Goal: Task Accomplishment & Management: Manage account settings

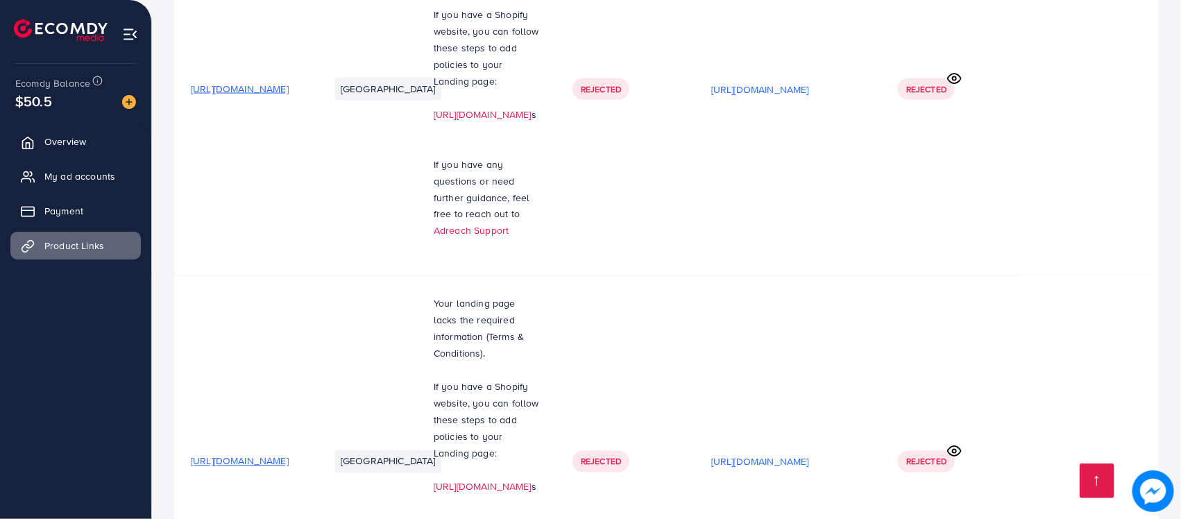
scroll to position [10348, 0]
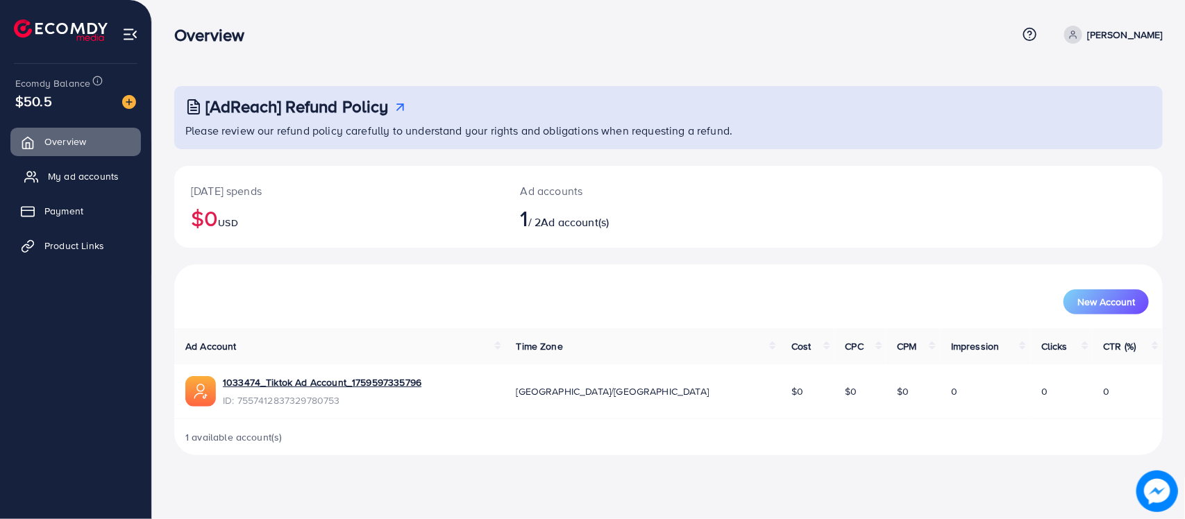
click at [50, 167] on link "My ad accounts" at bounding box center [75, 176] width 130 height 28
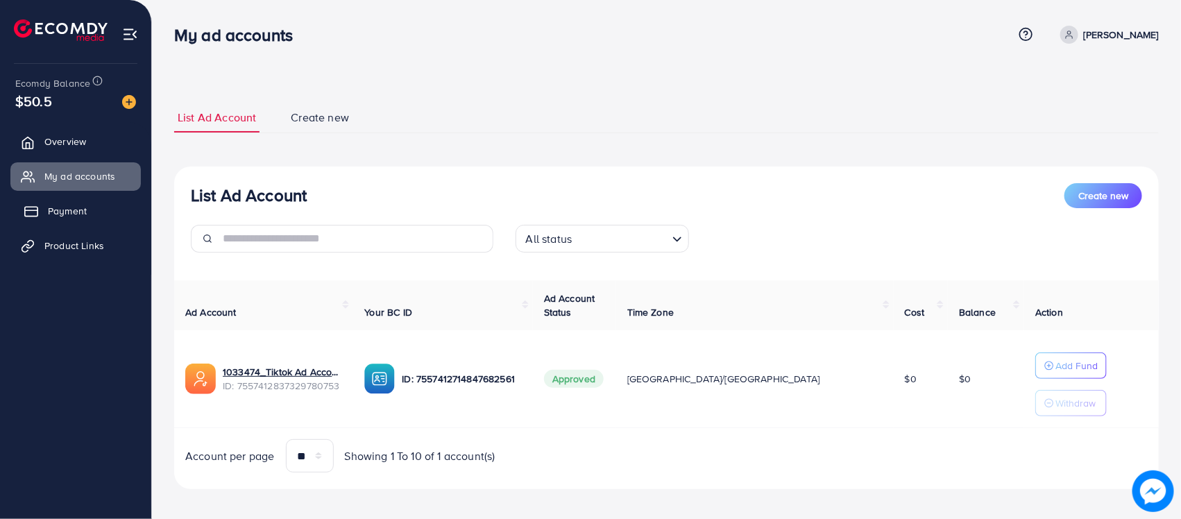
click at [60, 212] on span "Payment" at bounding box center [67, 211] width 39 height 14
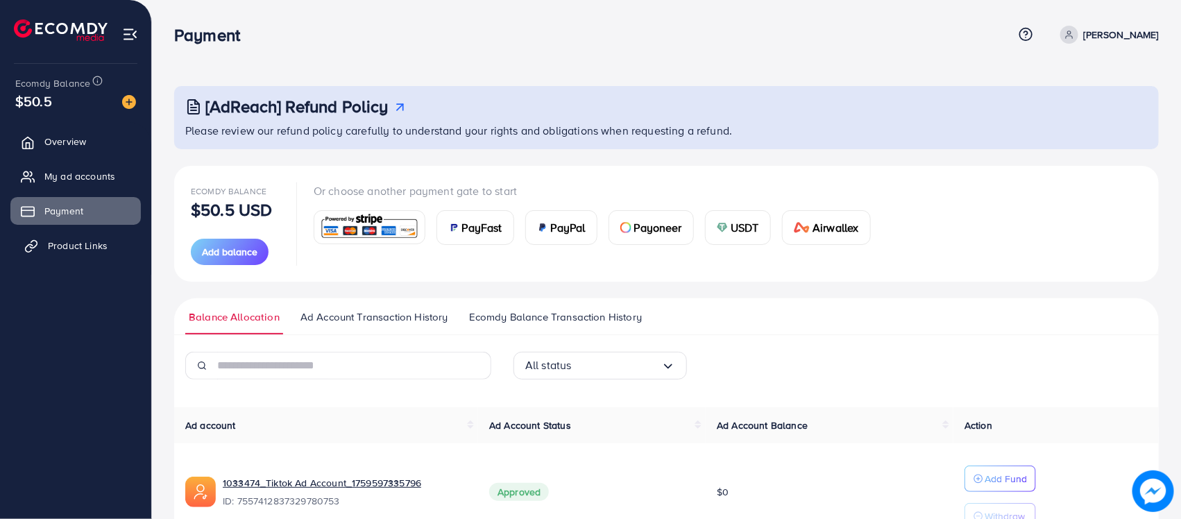
click at [73, 248] on span "Product Links" at bounding box center [78, 246] width 60 height 14
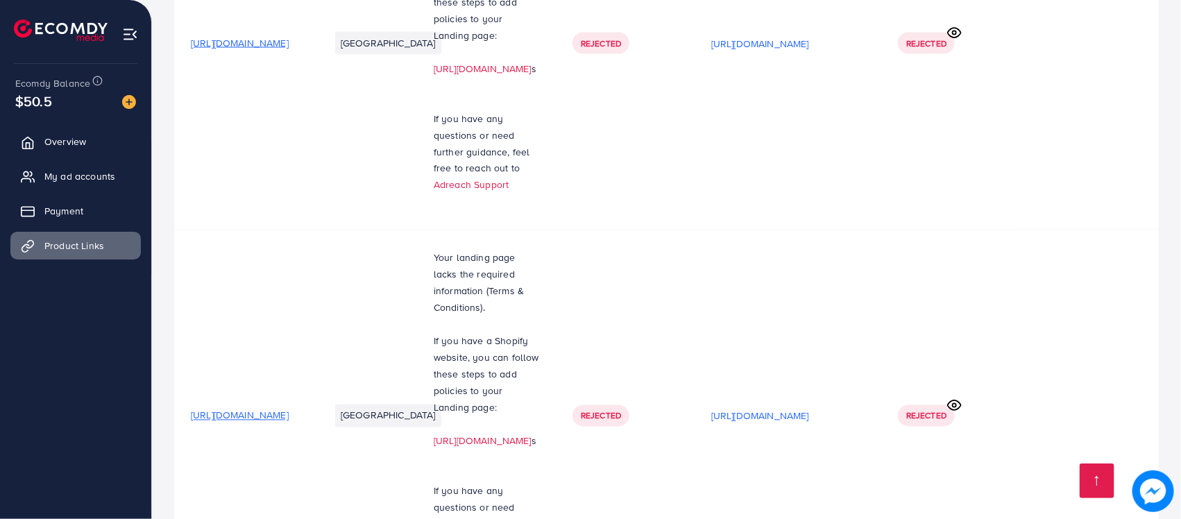
scroll to position [10435, 0]
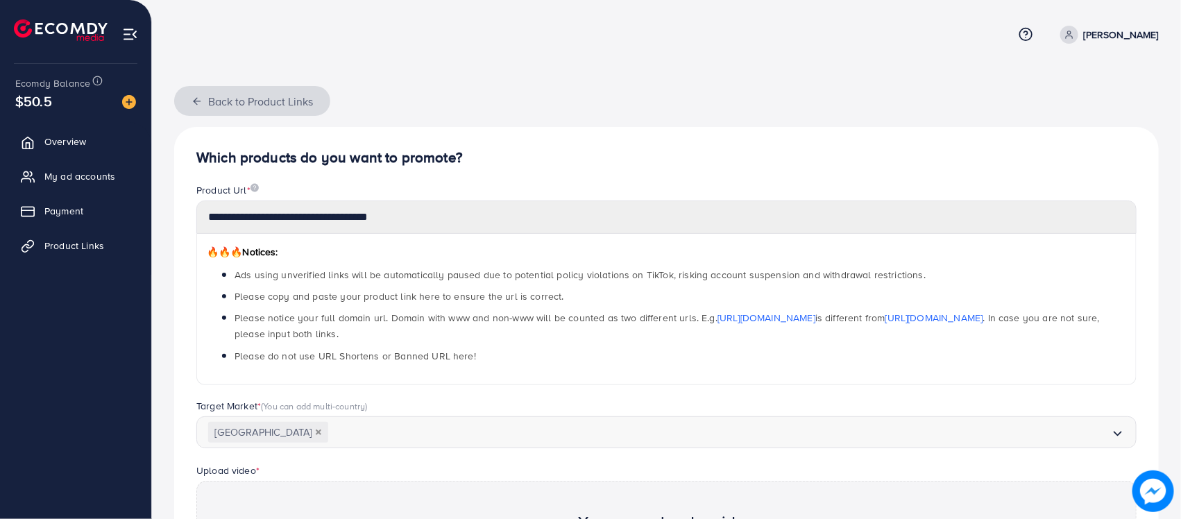
click at [230, 97] on button "Back to Product Links" at bounding box center [252, 101] width 156 height 30
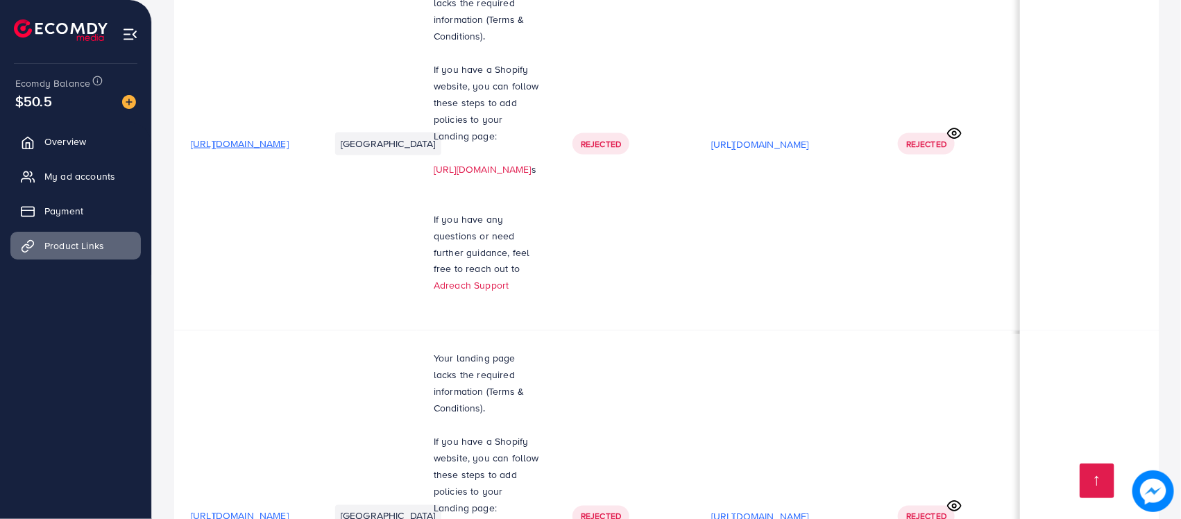
scroll to position [10348, 0]
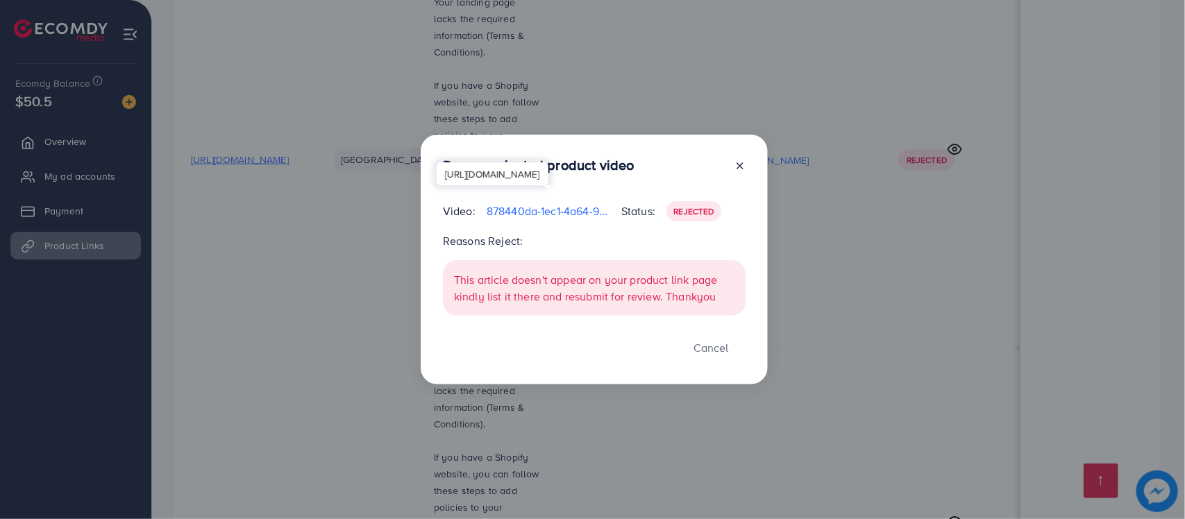
click at [567, 214] on p "878440da-1ec1-4a64-99cf-ef09caabf759-1759774333803.mp4" at bounding box center [549, 211] width 124 height 17
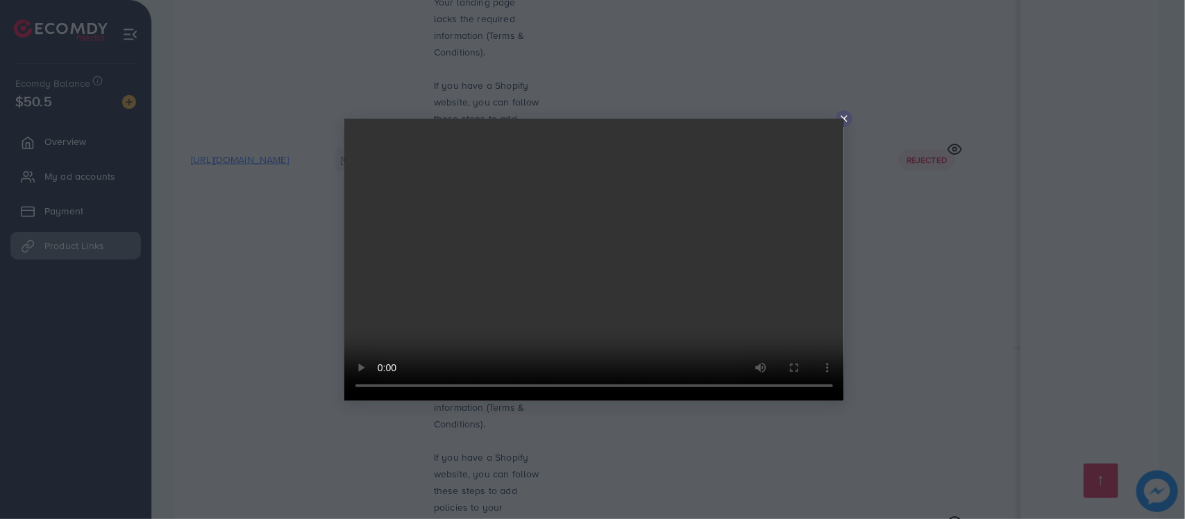
click at [841, 119] on video at bounding box center [594, 260] width 500 height 282
click at [841, 118] on icon at bounding box center [843, 118] width 11 height 11
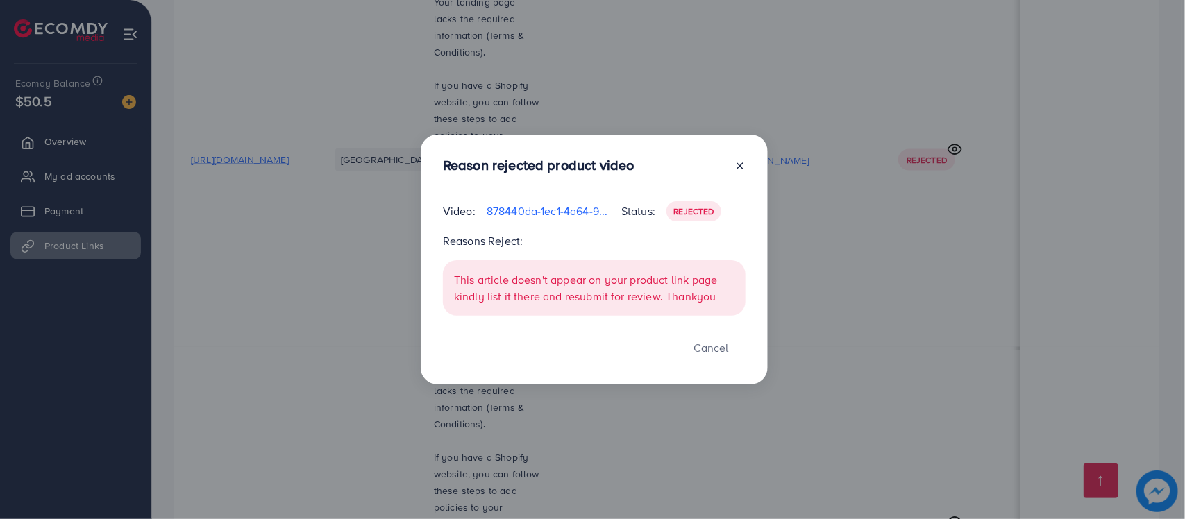
click at [741, 167] on icon at bounding box center [739, 165] width 11 height 11
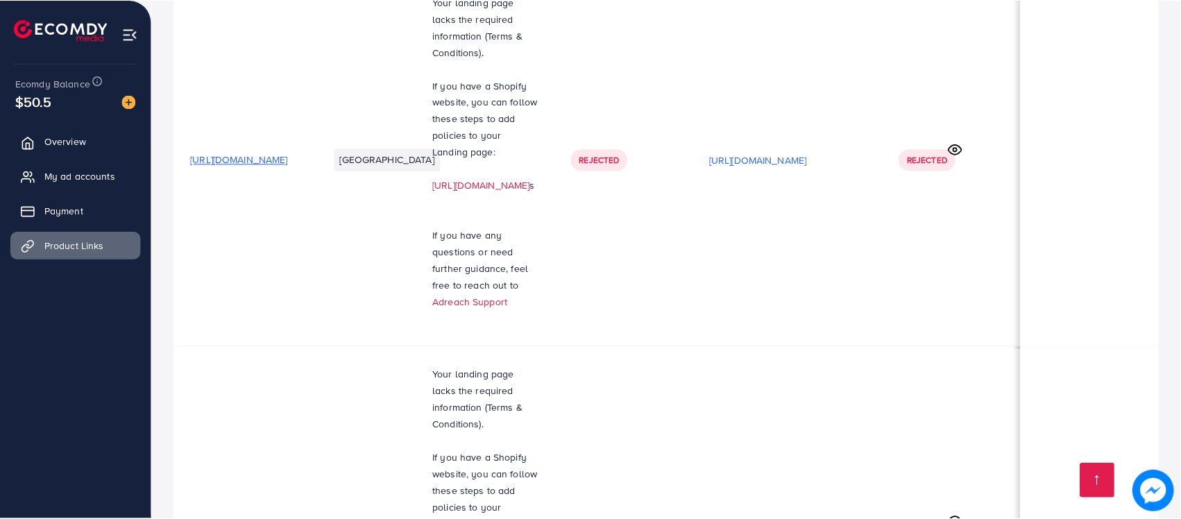
scroll to position [0, 183]
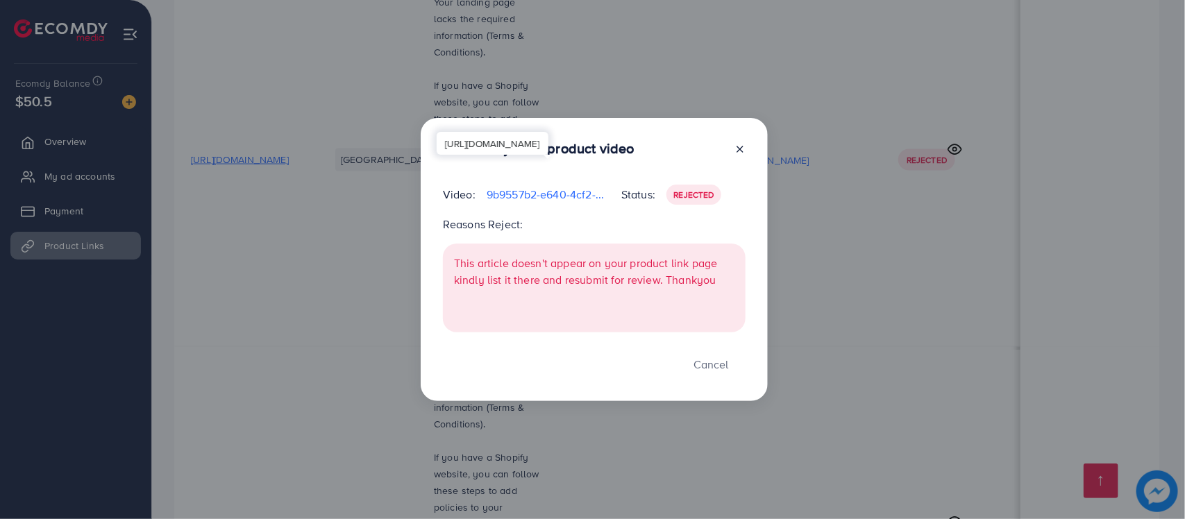
click at [550, 191] on p "9b9557b2-e640-4cf2-b891-5638c16af275-1759775183785.mp4" at bounding box center [549, 194] width 124 height 17
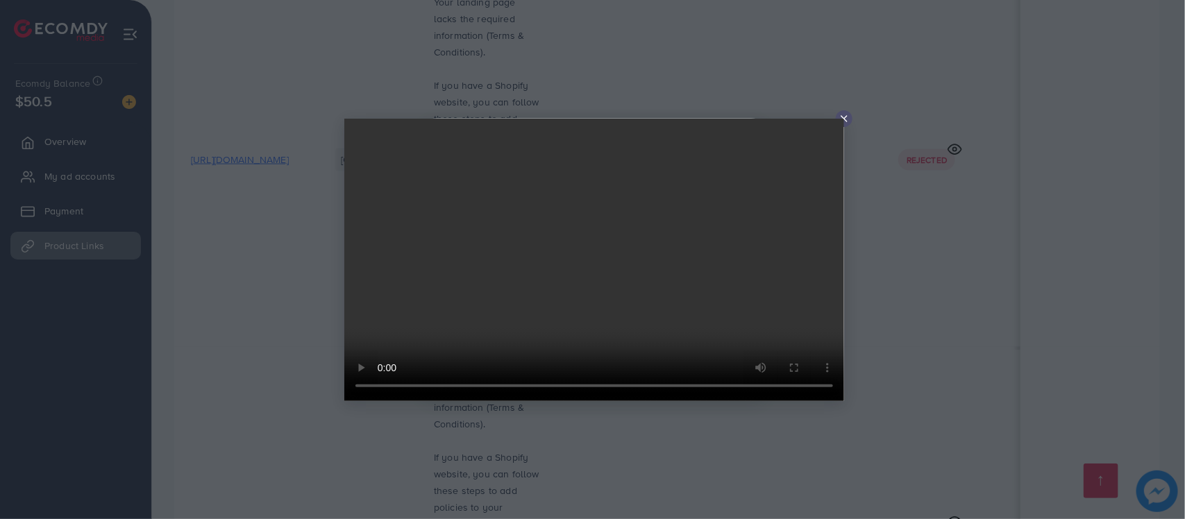
click at [844, 117] on icon at bounding box center [843, 118] width 11 height 11
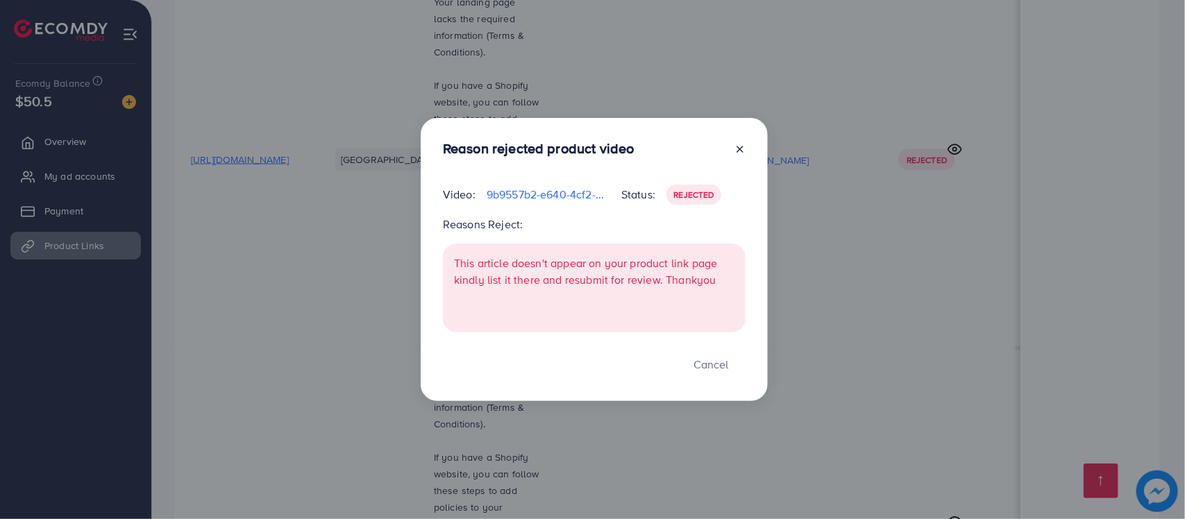
click at [741, 147] on icon at bounding box center [739, 149] width 11 height 11
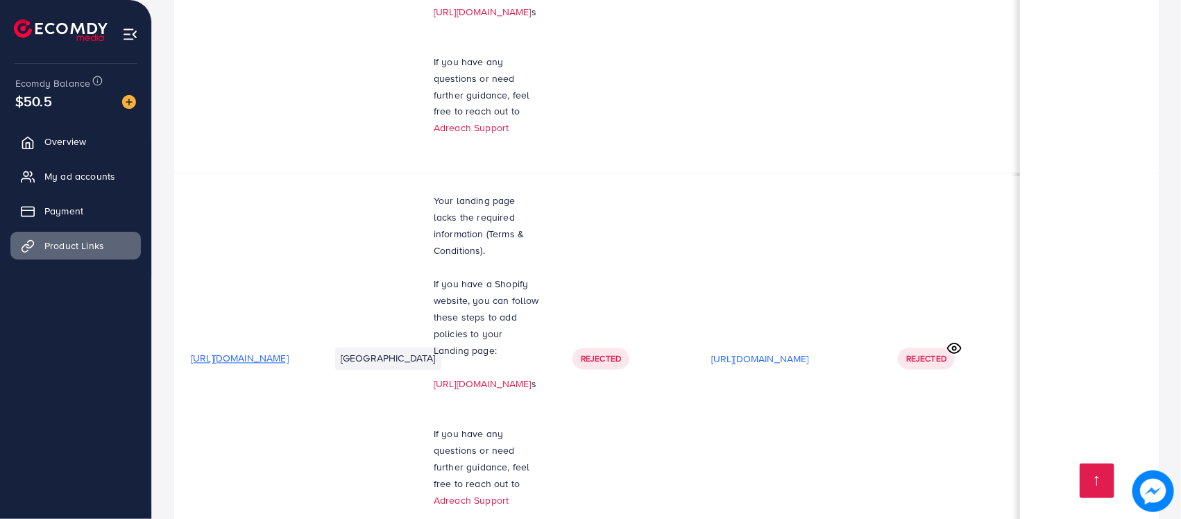
scroll to position [0, 186]
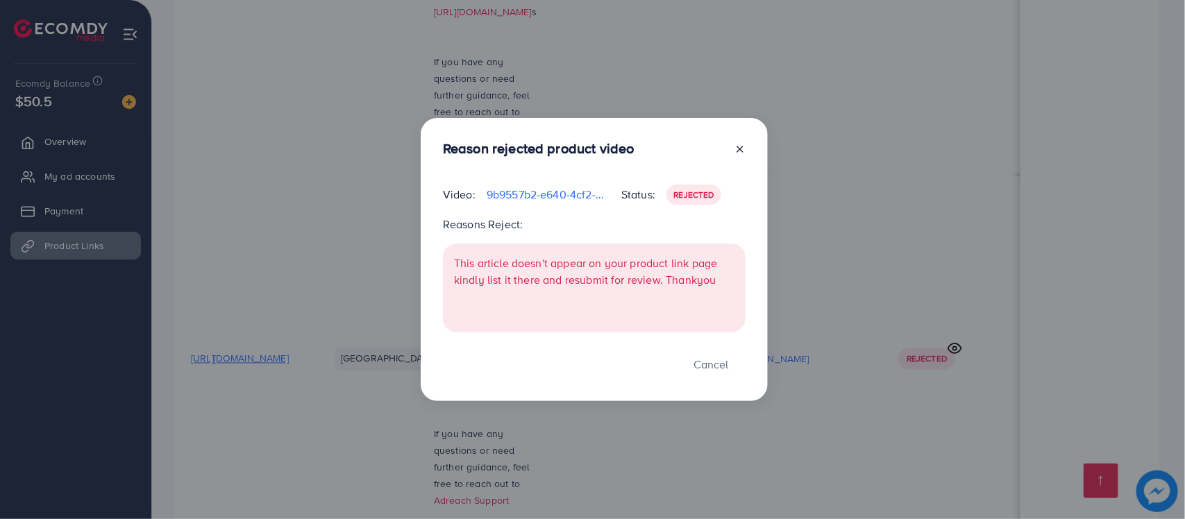
click at [743, 148] on icon at bounding box center [739, 149] width 11 height 11
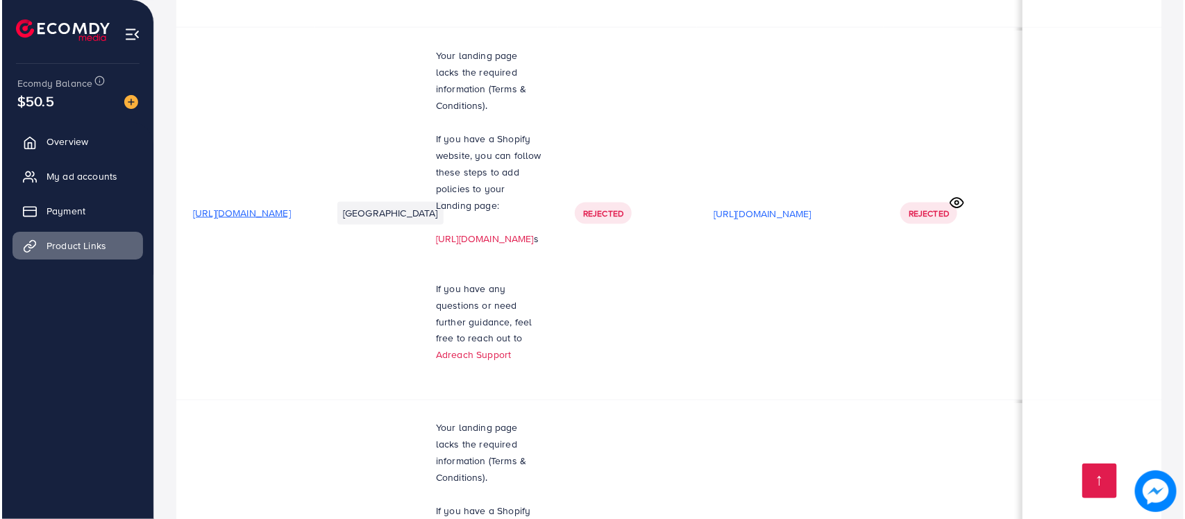
scroll to position [10261, 0]
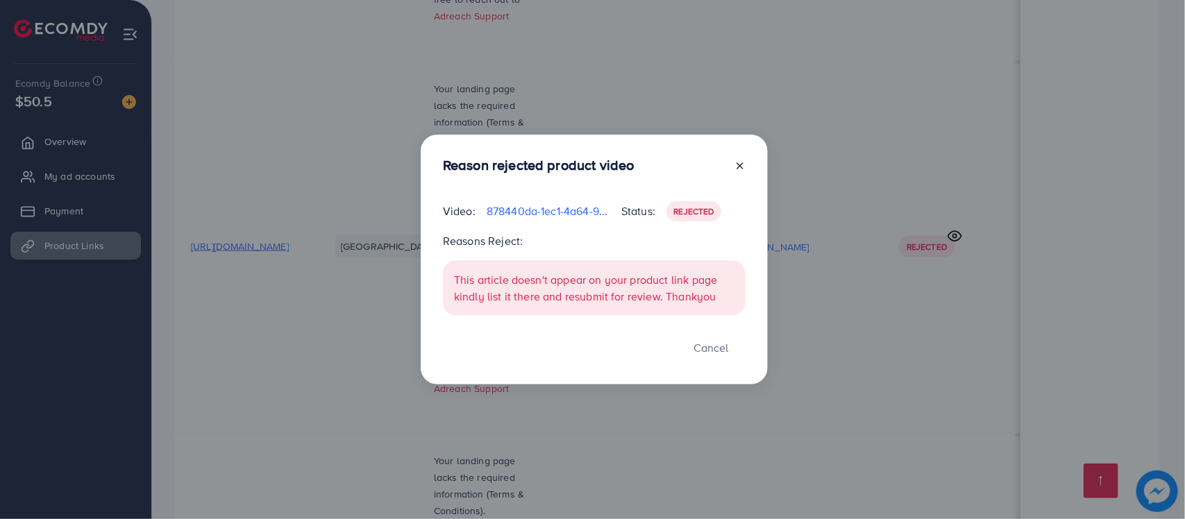
click at [741, 168] on icon at bounding box center [739, 165] width 11 height 11
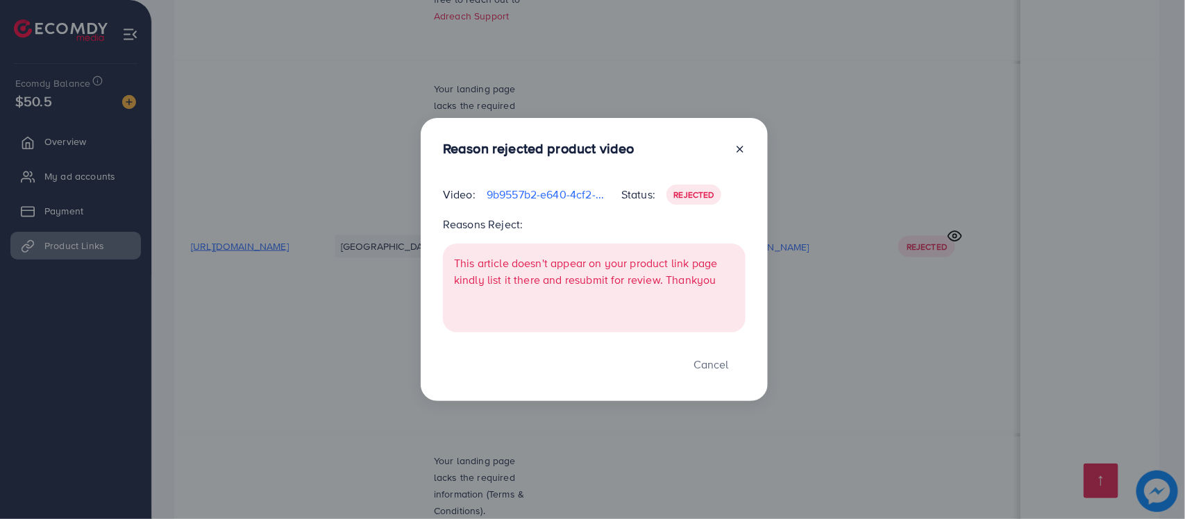
click at [743, 151] on icon at bounding box center [739, 149] width 11 height 11
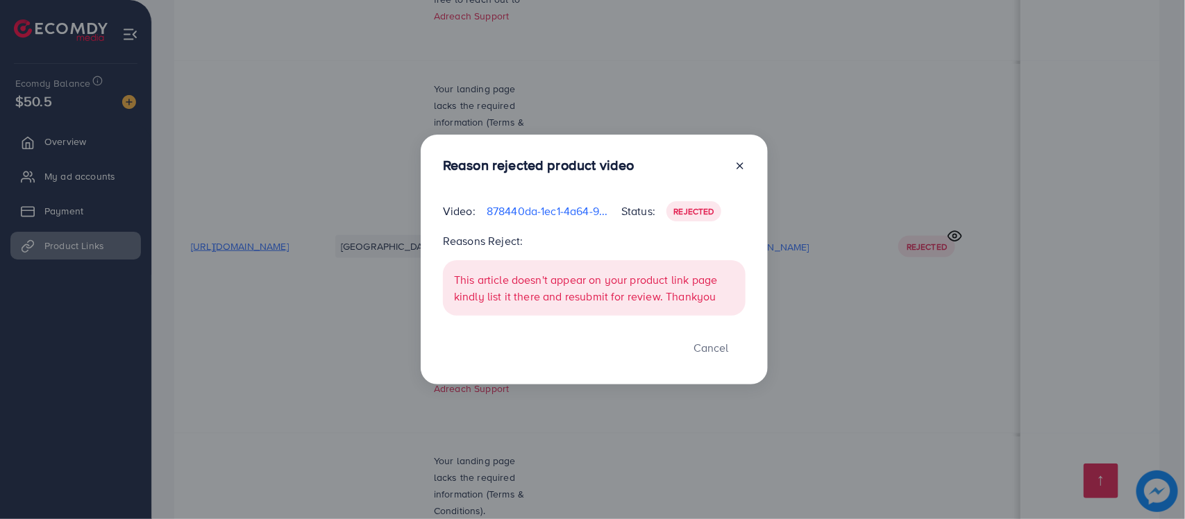
click at [736, 165] on icon at bounding box center [739, 165] width 11 height 11
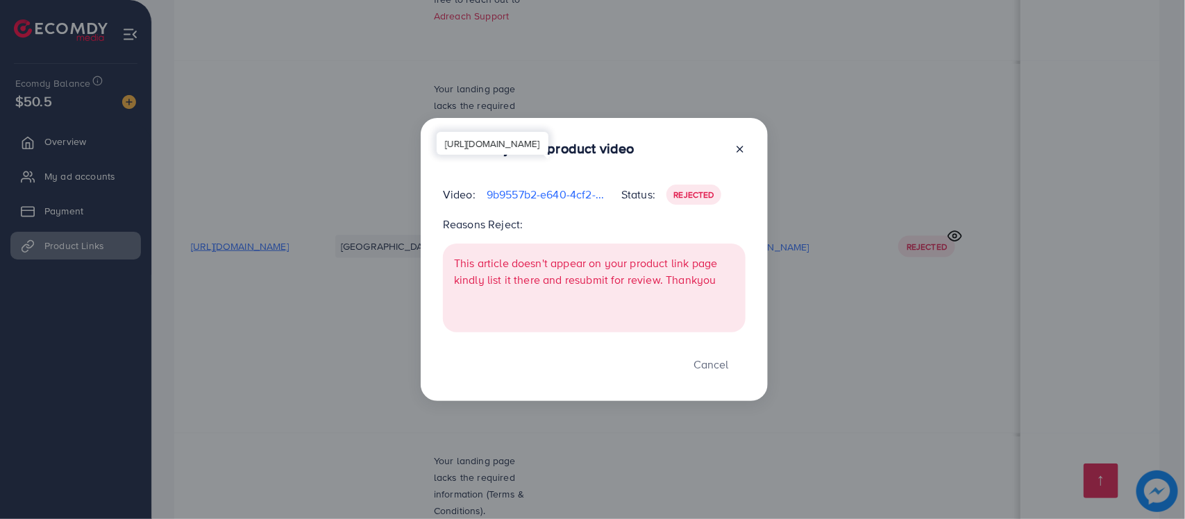
click at [570, 193] on p "9b9557b2-e640-4cf2-b891-5638c16af275-1759775183785.mp4" at bounding box center [549, 194] width 124 height 17
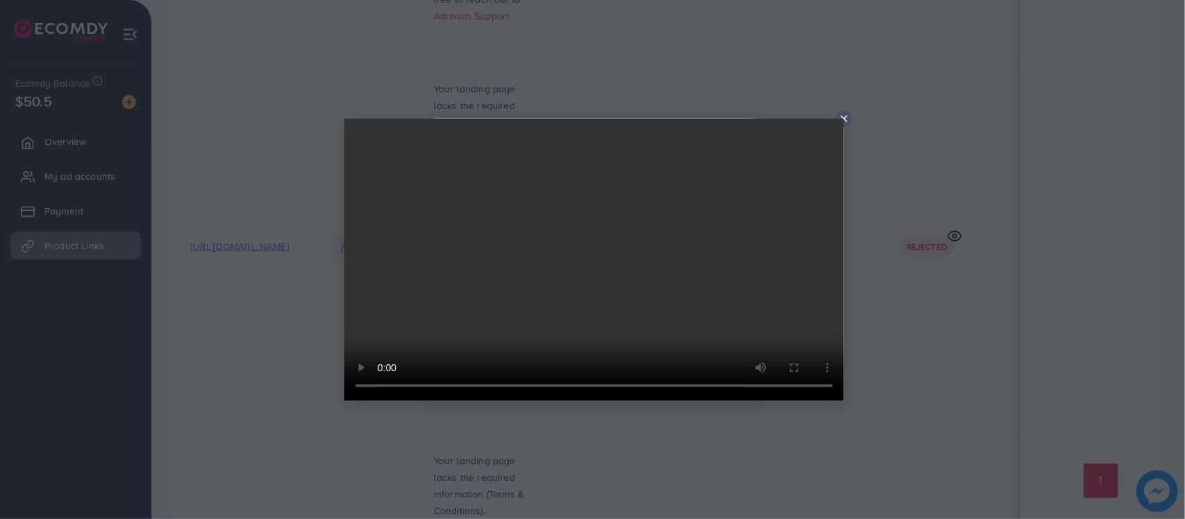
click at [848, 117] on icon at bounding box center [843, 118] width 11 height 11
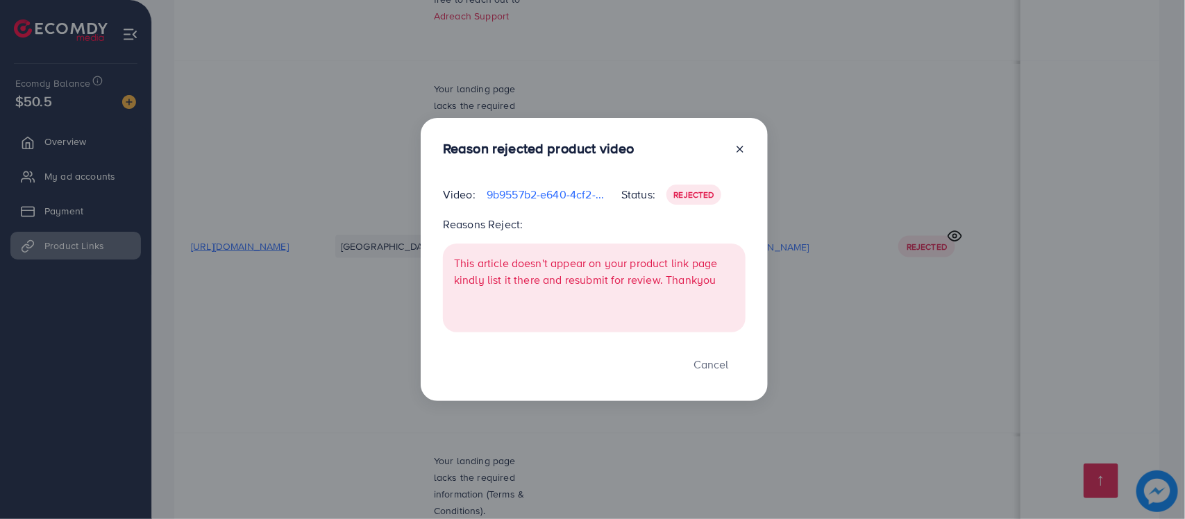
click at [740, 146] on icon at bounding box center [739, 149] width 11 height 11
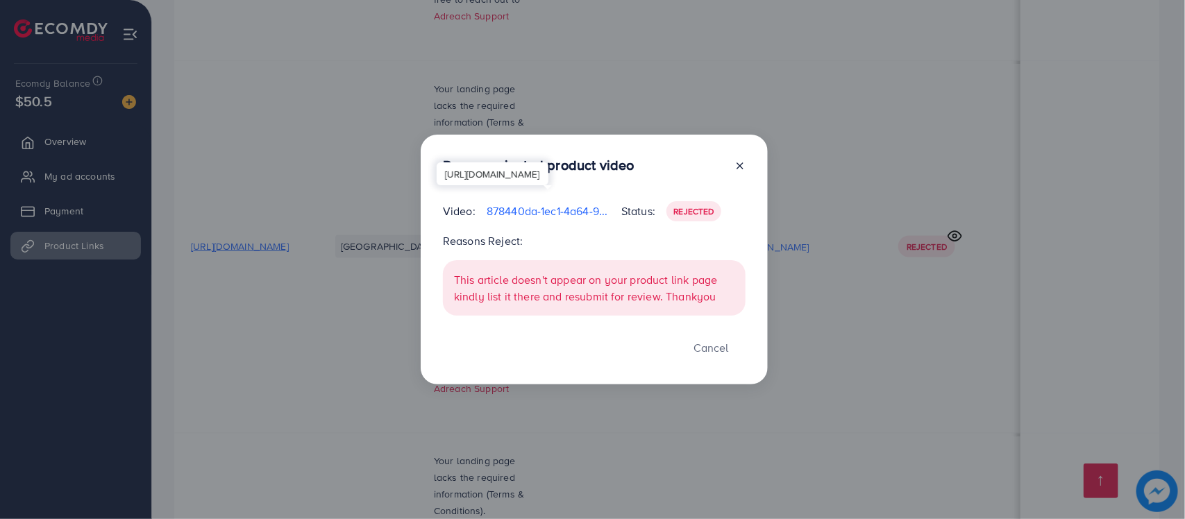
click at [557, 215] on p "878440da-1ec1-4a64-99cf-ef09caabf759-1759774333803.mp4" at bounding box center [549, 211] width 124 height 17
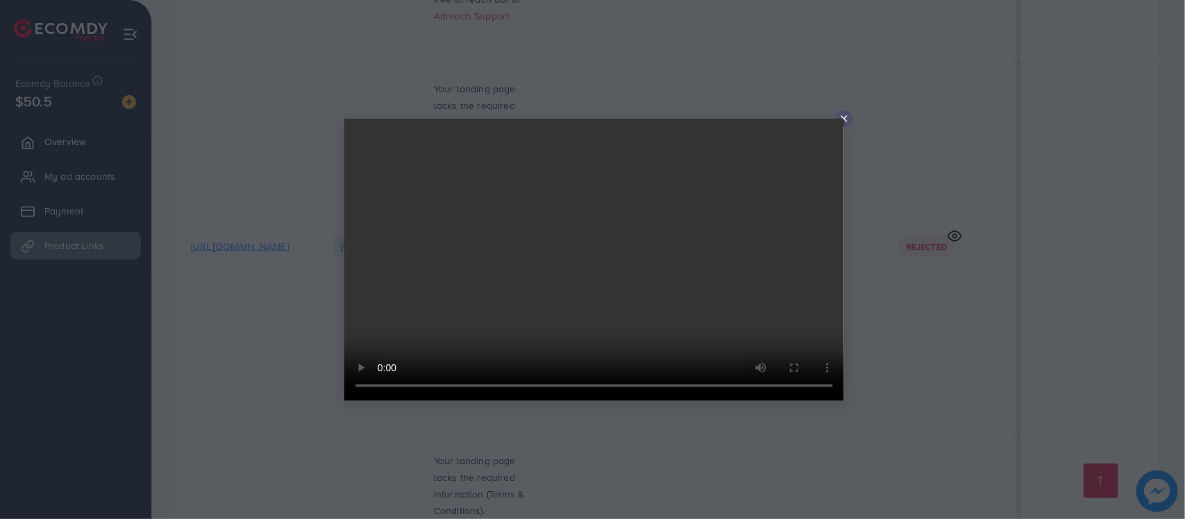
click at [598, 269] on video at bounding box center [594, 260] width 500 height 282
click at [599, 274] on video at bounding box center [594, 260] width 500 height 282
click at [843, 118] on line at bounding box center [844, 119] width 6 height 6
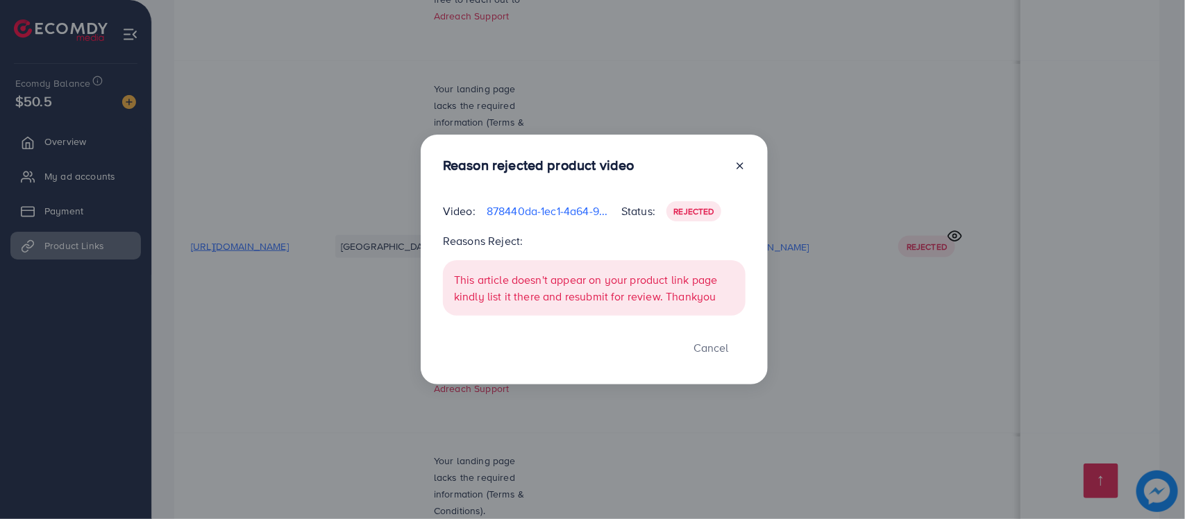
click at [956, 424] on div "Reason rejected product video Video: 878440da-1ec1-4a64-99cf-ef09caabf759-17597…" at bounding box center [592, 259] width 1185 height 519
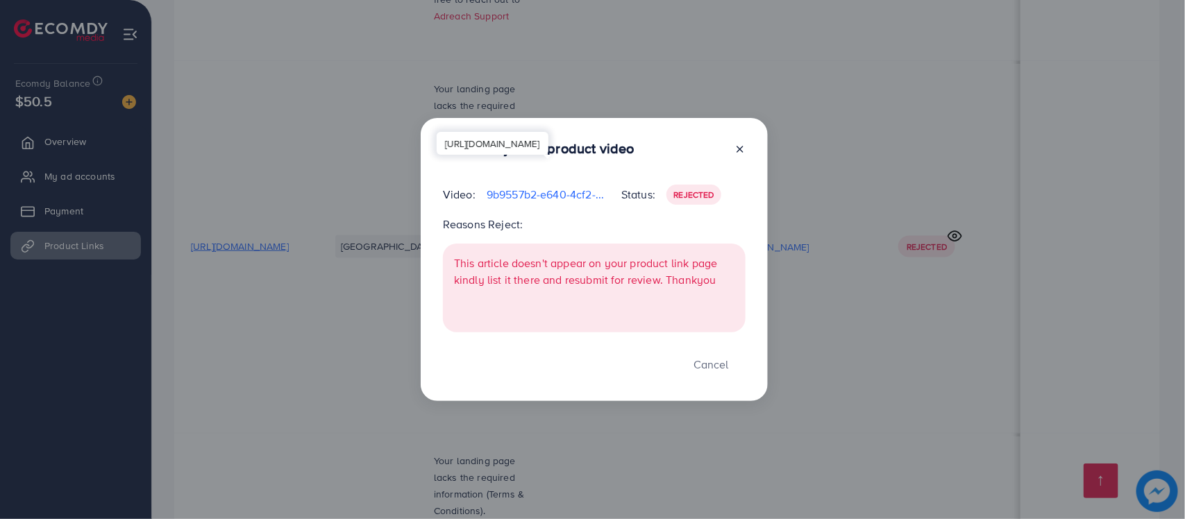
click at [560, 192] on p "9b9557b2-e640-4cf2-b891-5638c16af275-1759775183785.mp4" at bounding box center [549, 194] width 124 height 17
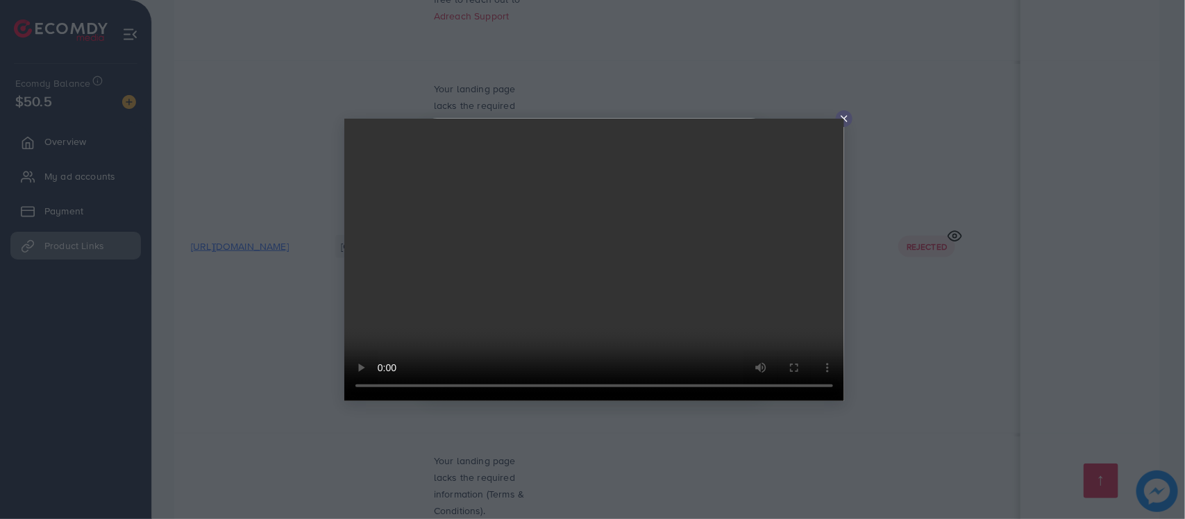
click at [650, 299] on video at bounding box center [594, 260] width 500 height 282
click at [604, 283] on video at bounding box center [594, 260] width 500 height 282
click at [840, 115] on icon at bounding box center [843, 118] width 11 height 11
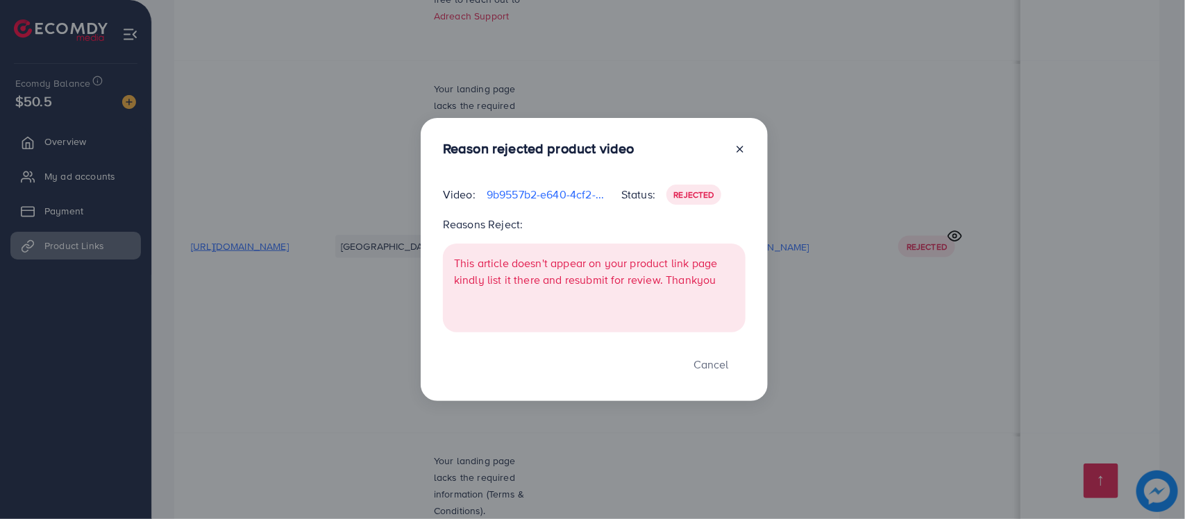
click at [743, 153] on icon at bounding box center [739, 149] width 11 height 11
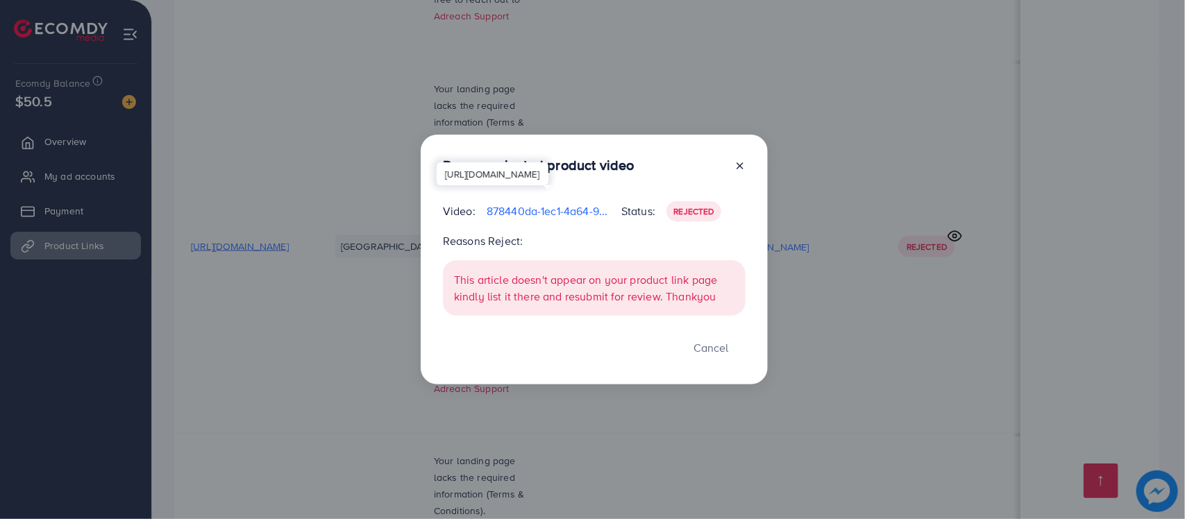
click at [560, 213] on p "878440da-1ec1-4a64-99cf-ef09caabf759-1759774333803.mp4" at bounding box center [549, 211] width 124 height 17
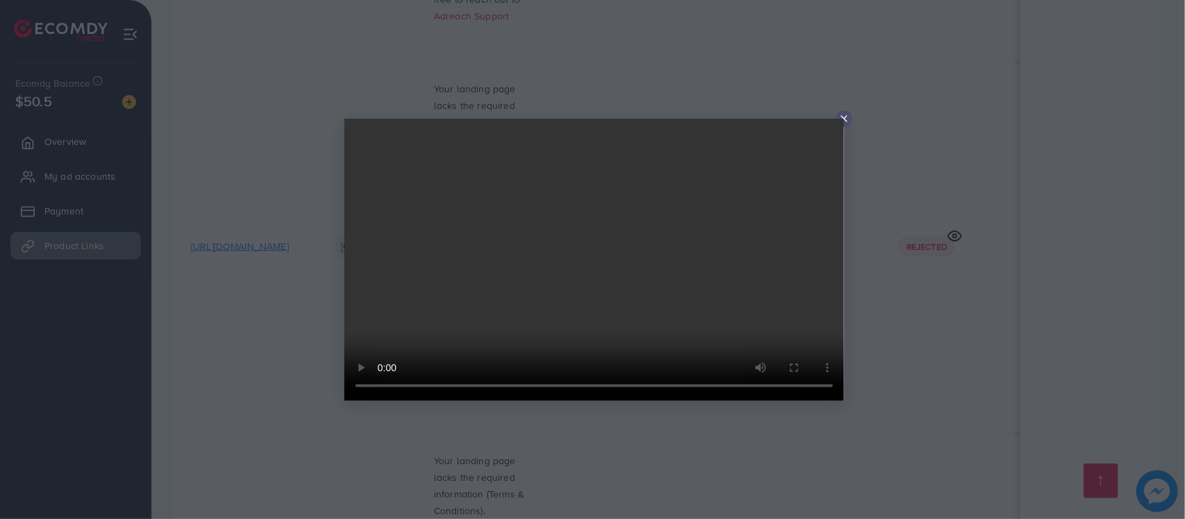
click at [729, 237] on video at bounding box center [594, 260] width 500 height 282
drag, startPoint x: 330, startPoint y: 171, endPoint x: 311, endPoint y: 162, distance: 21.4
click at [330, 169] on div at bounding box center [592, 259] width 1185 height 519
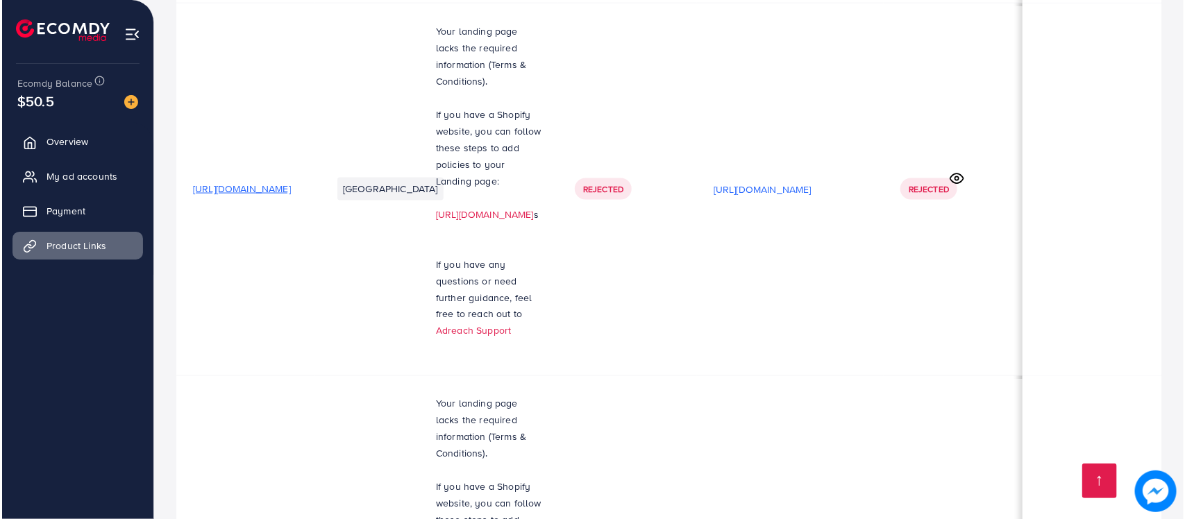
scroll to position [10174, 0]
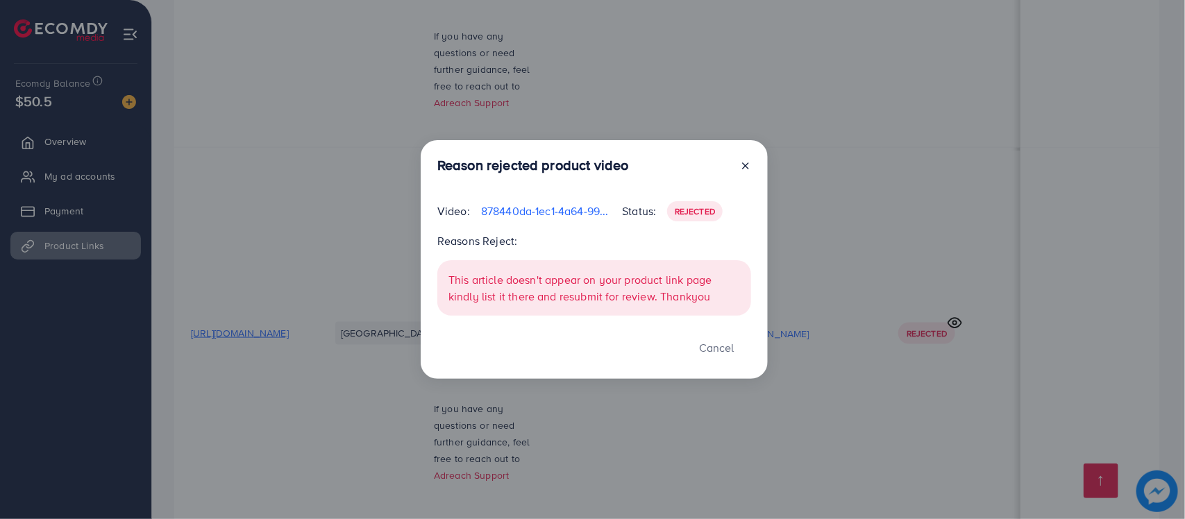
click at [571, 212] on p "878440da-1ec1-4a64-99cf-ef09caabf759-1759774333803.mp4" at bounding box center [546, 211] width 130 height 17
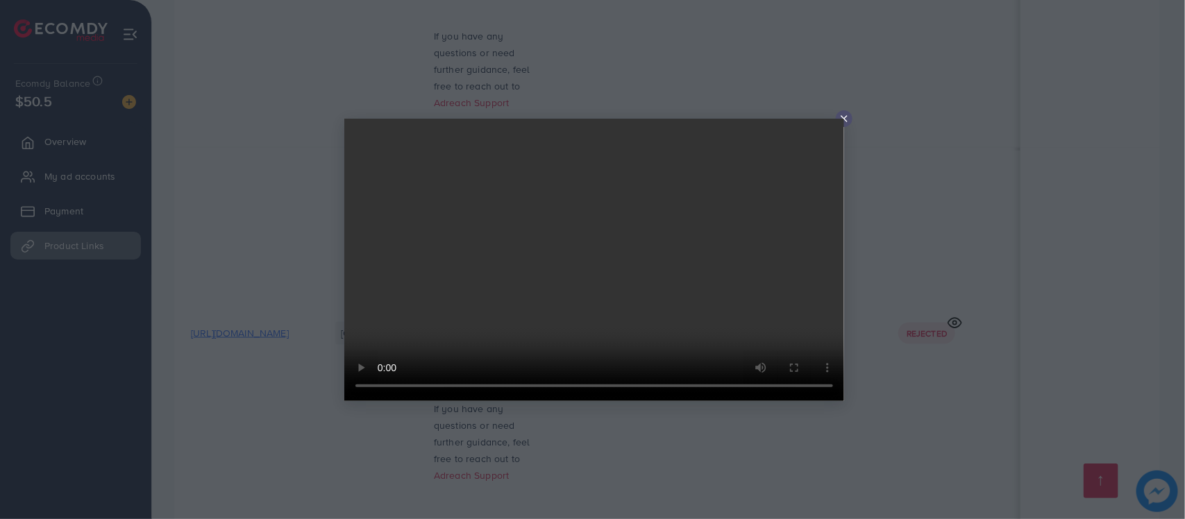
click at [838, 119] on video at bounding box center [594, 260] width 500 height 282
click at [562, 271] on video at bounding box center [594, 260] width 500 height 282
click at [843, 119] on video at bounding box center [594, 260] width 500 height 282
click at [841, 116] on line at bounding box center [844, 119] width 6 height 6
